Goal: Use online tool/utility

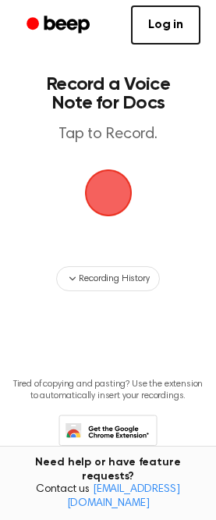
click at [109, 180] on span "button" at bounding box center [108, 192] width 77 height 77
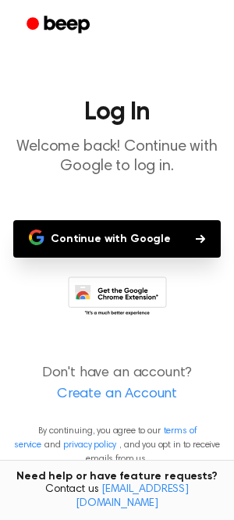
click at [72, 242] on button "Continue with Google" at bounding box center [117, 239] width 208 height 38
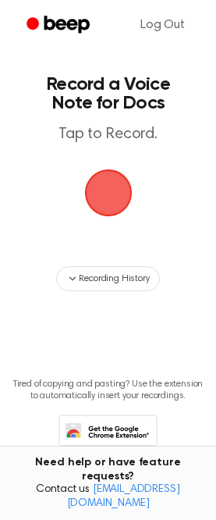
click at [110, 209] on span "button" at bounding box center [108, 193] width 84 height 84
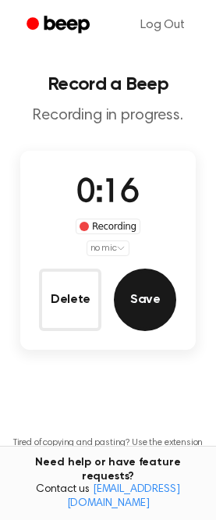
click at [154, 291] on button "Save" at bounding box center [145, 300] width 63 height 63
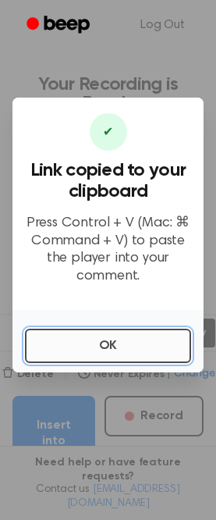
click at [94, 338] on button "OK" at bounding box center [108, 346] width 166 height 34
